Goal: Task Accomplishment & Management: Manage account settings

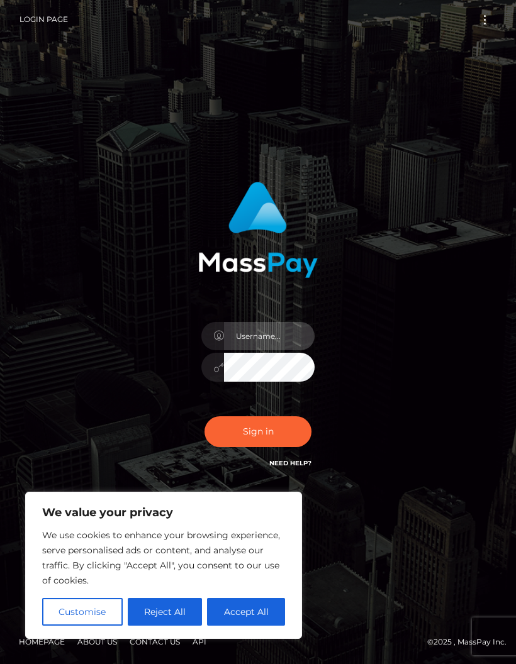
click at [277, 350] on input "text" at bounding box center [269, 336] width 91 height 28
type input "[EMAIL_ADDRESS][DOMAIN_NAME]"
click at [275, 447] on button "Sign in" at bounding box center [257, 431] width 107 height 31
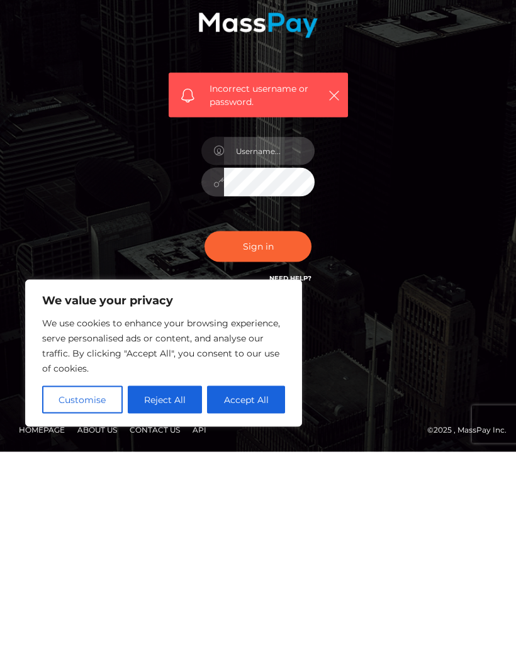
click at [269, 349] on input "text" at bounding box center [269, 363] width 91 height 28
type input "[EMAIL_ADDRESS][DOMAIN_NAME]"
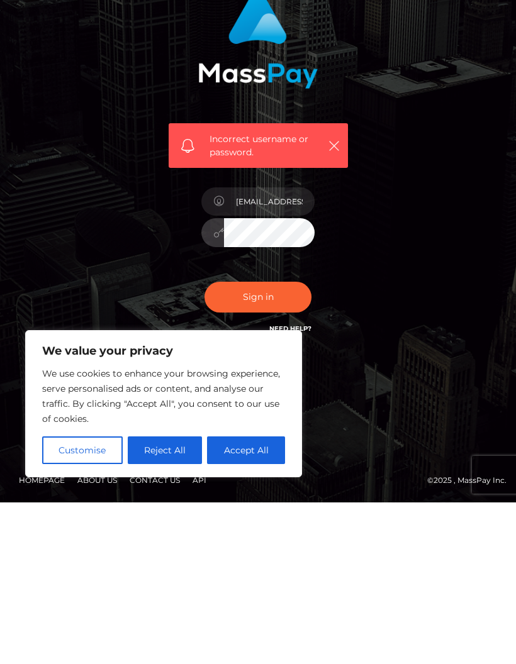
click at [281, 443] on button "Sign in" at bounding box center [257, 458] width 107 height 31
